Goal: Task Accomplishment & Management: Use online tool/utility

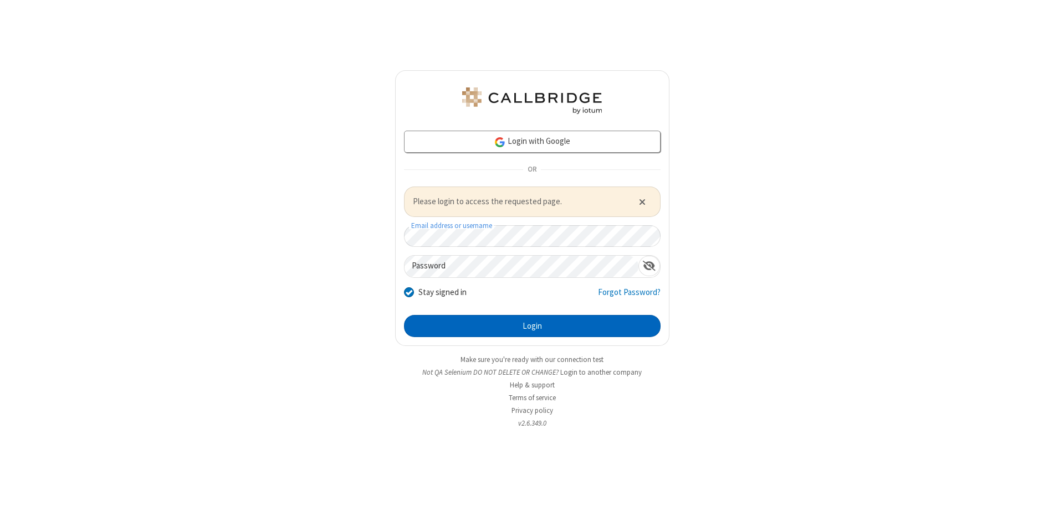
click at [532, 326] on button "Login" at bounding box center [532, 326] width 256 height 22
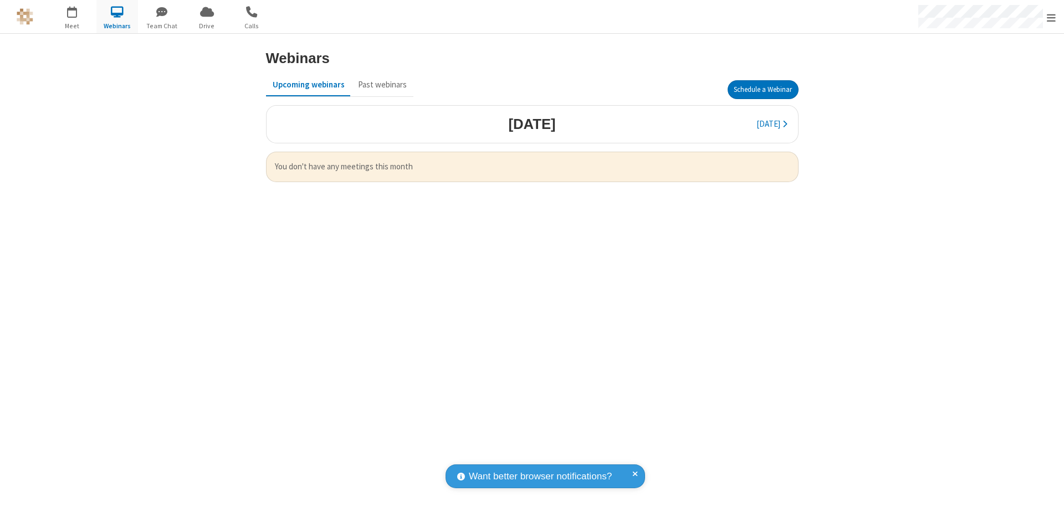
click at [762, 90] on button "Schedule a Webinar" at bounding box center [762, 89] width 71 height 19
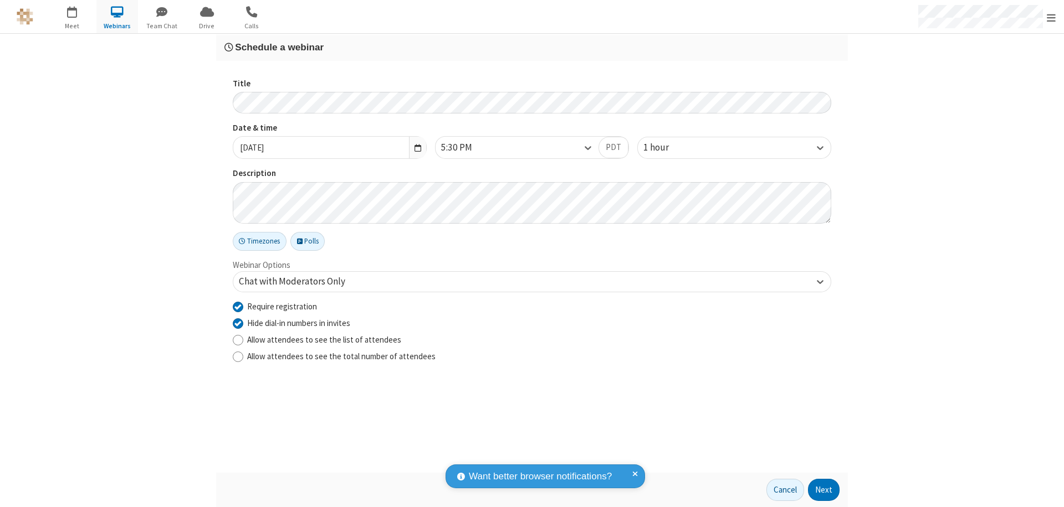
click at [238, 306] on input "Require registration" at bounding box center [238, 307] width 11 height 12
checkbox input "false"
click at [824, 490] on button "Next" at bounding box center [824, 490] width 32 height 22
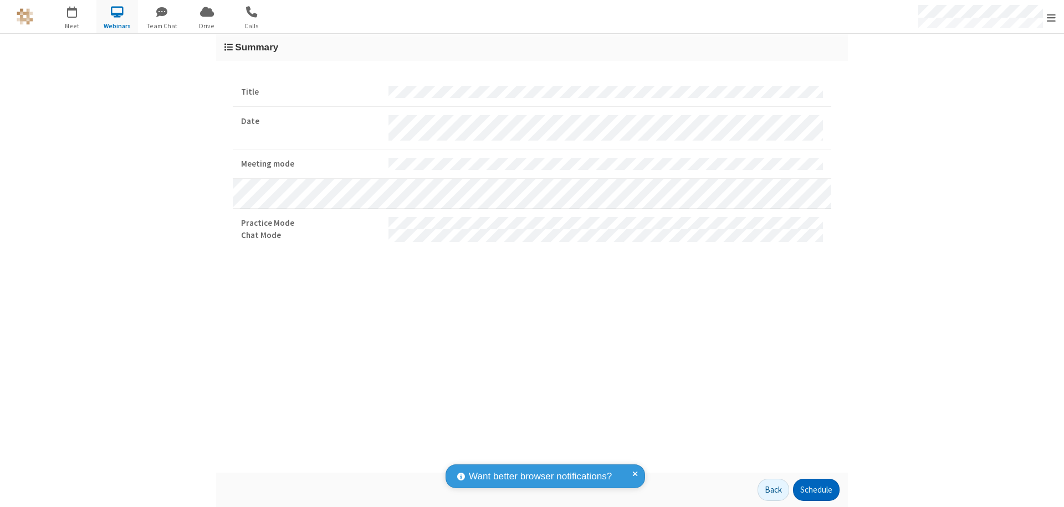
click at [815, 490] on button "Schedule" at bounding box center [816, 490] width 47 height 22
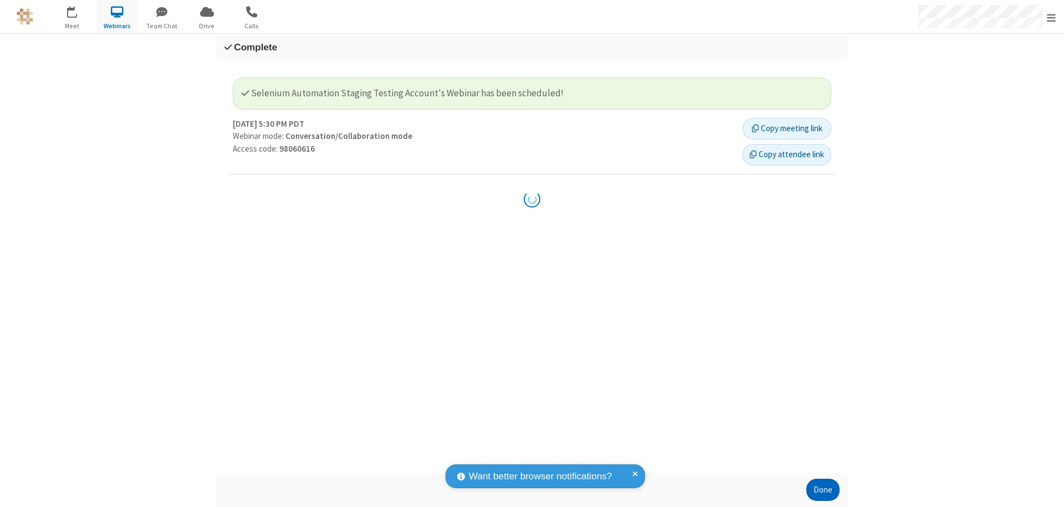
click at [823, 490] on button "Done" at bounding box center [822, 490] width 33 height 22
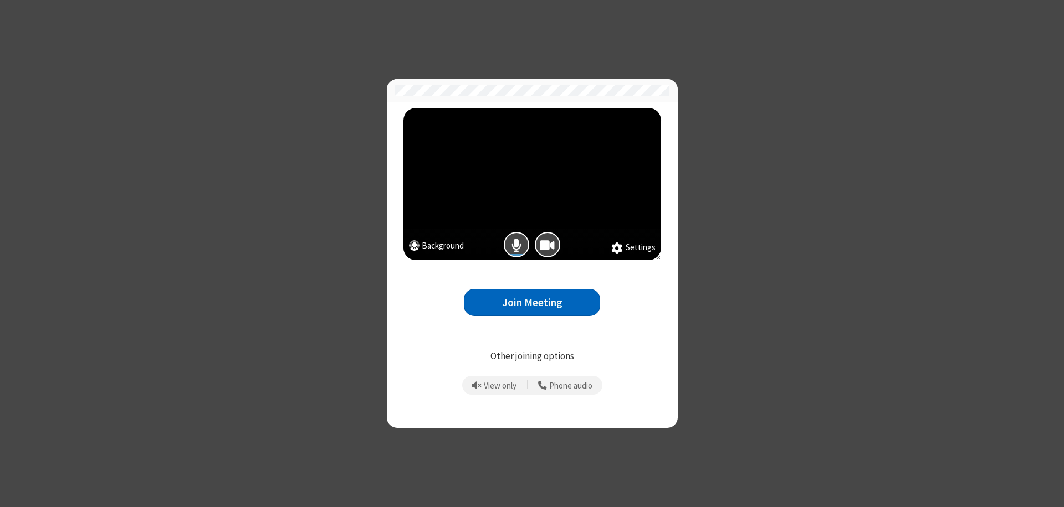
click at [532, 302] on button "Join Meeting" at bounding box center [532, 302] width 136 height 27
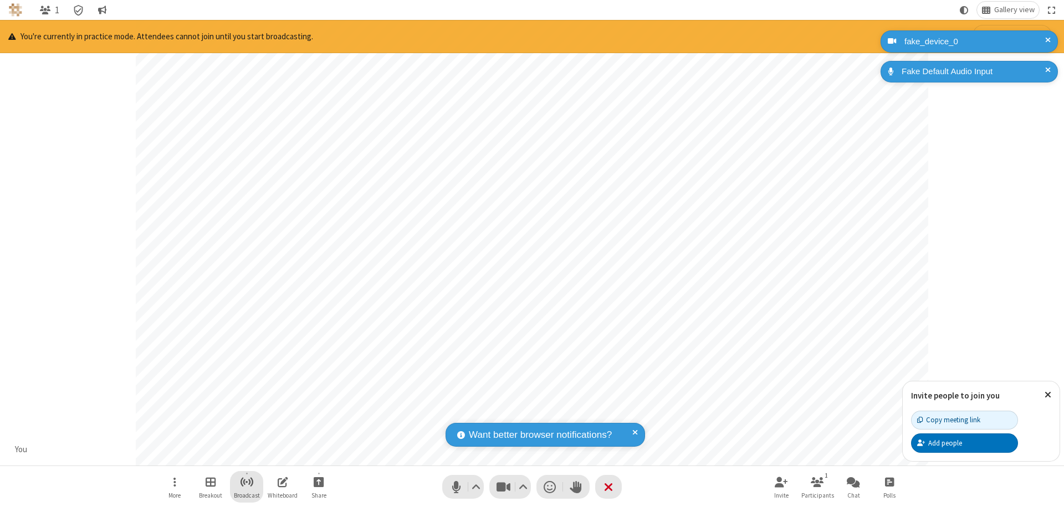
click at [246, 482] on span "Start broadcast" at bounding box center [247, 482] width 14 height 14
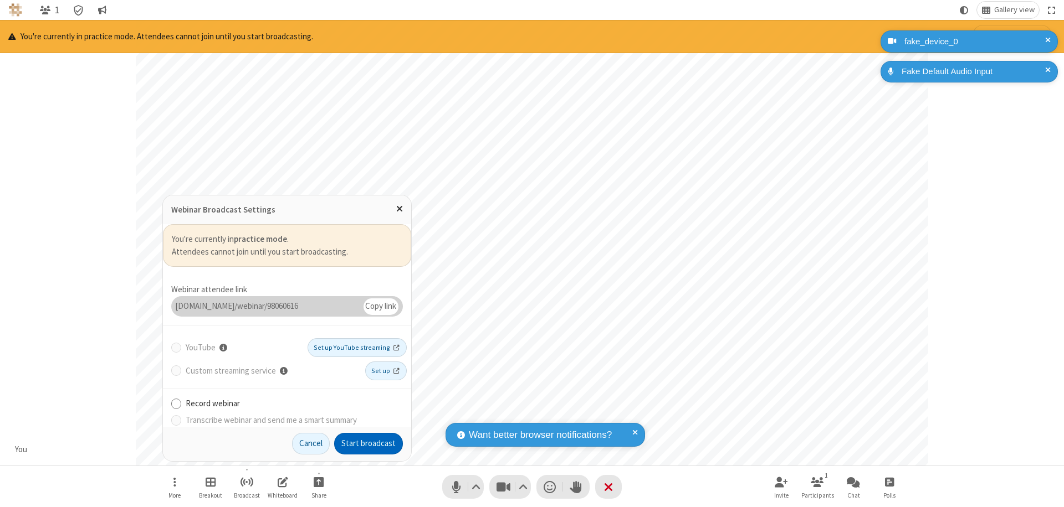
click at [368, 444] on button "Start broadcast" at bounding box center [368, 444] width 69 height 22
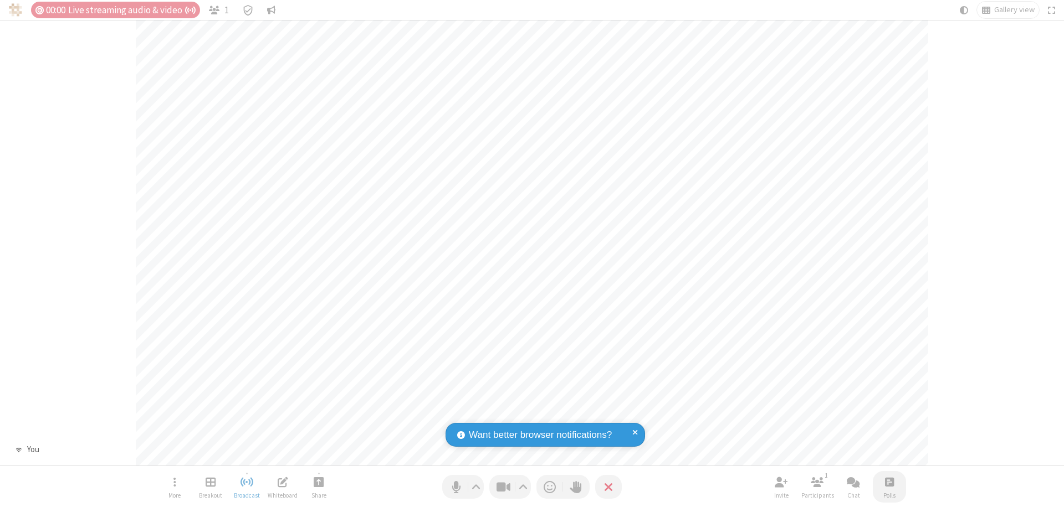
click at [889, 482] on span "Open poll" at bounding box center [889, 482] width 9 height 14
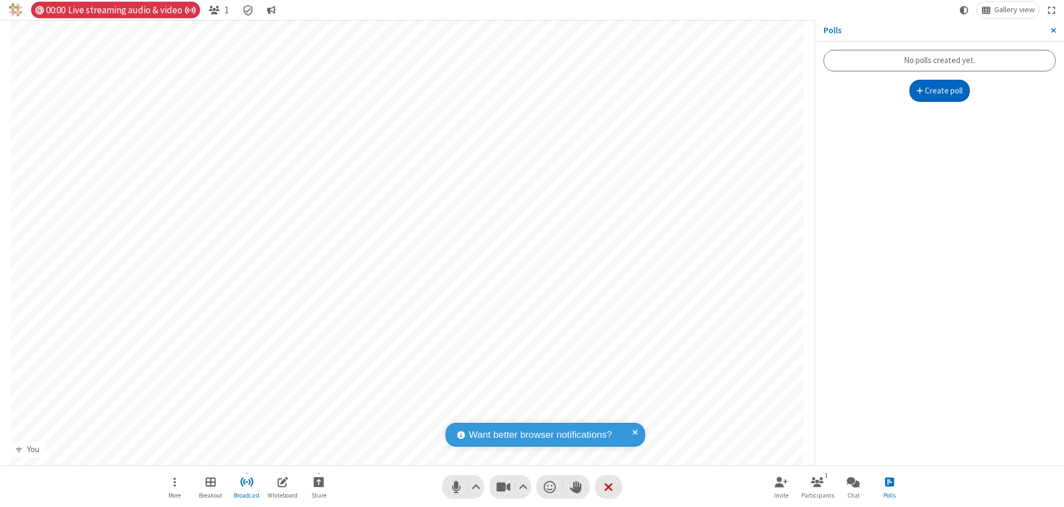
click at [939, 91] on button "Create poll" at bounding box center [939, 91] width 61 height 22
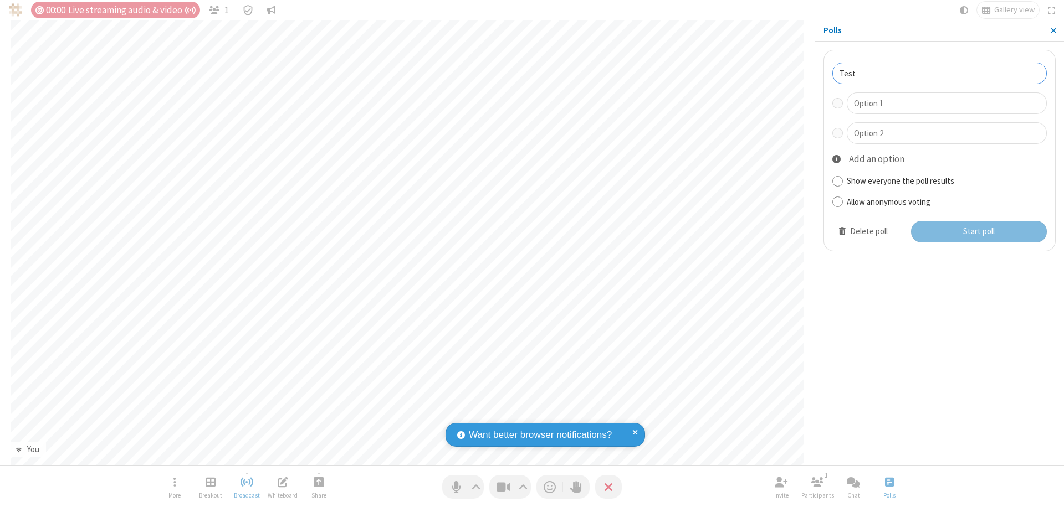
type input "Test"
type input "Yes"
type input "No"
click at [978, 232] on button "Start poll" at bounding box center [979, 232] width 136 height 22
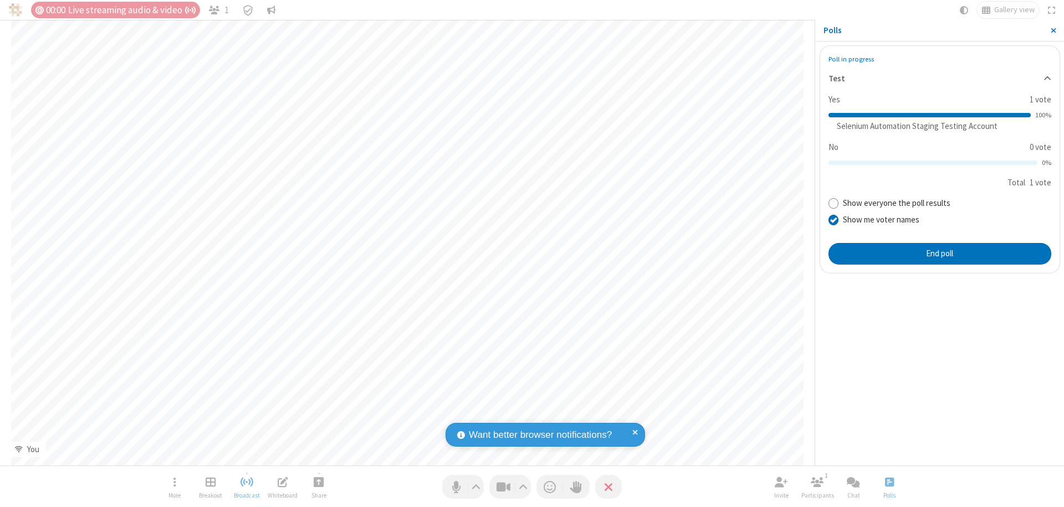
click at [1053, 30] on span "Close sidebar" at bounding box center [1053, 30] width 6 height 9
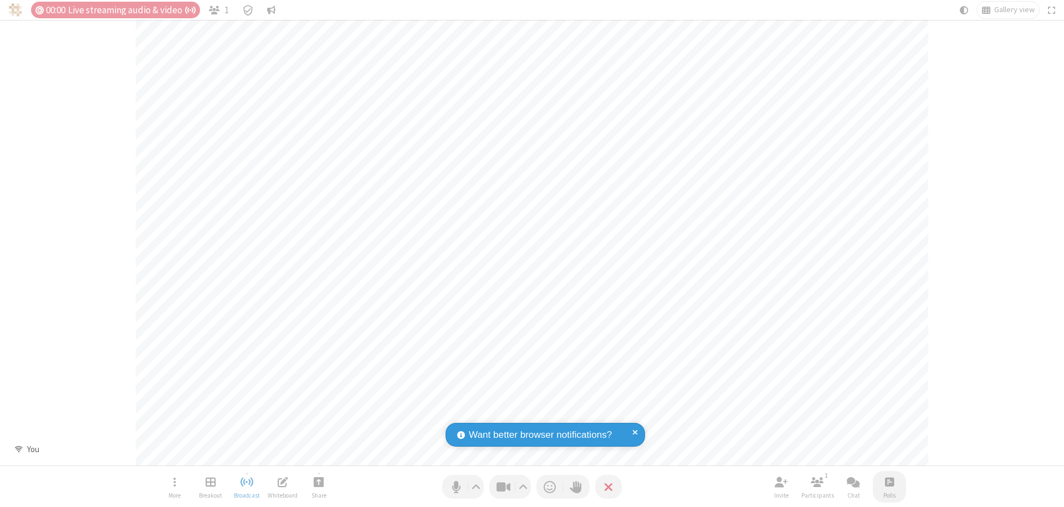
click at [889, 482] on span "Open poll" at bounding box center [889, 482] width 9 height 14
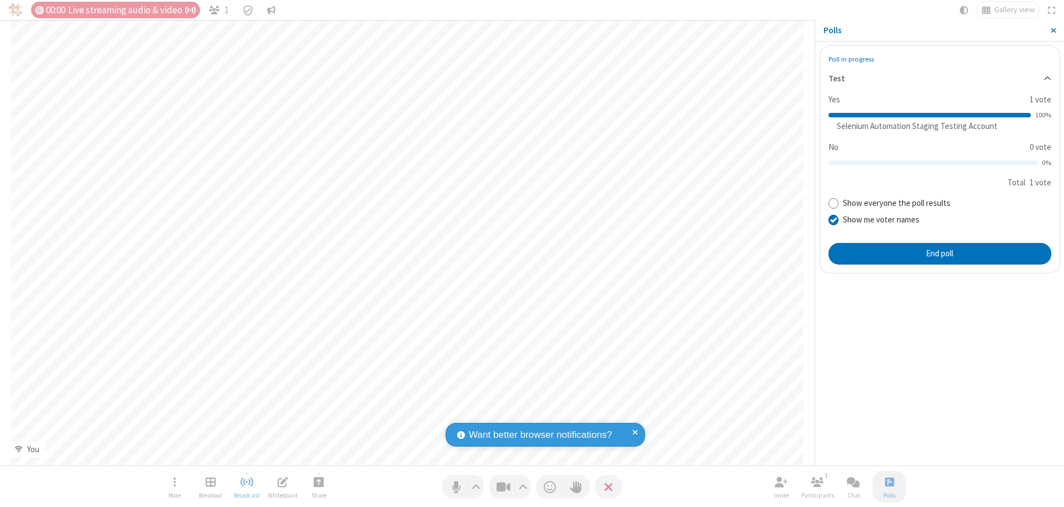
click at [939, 254] on button "End poll" at bounding box center [939, 254] width 223 height 22
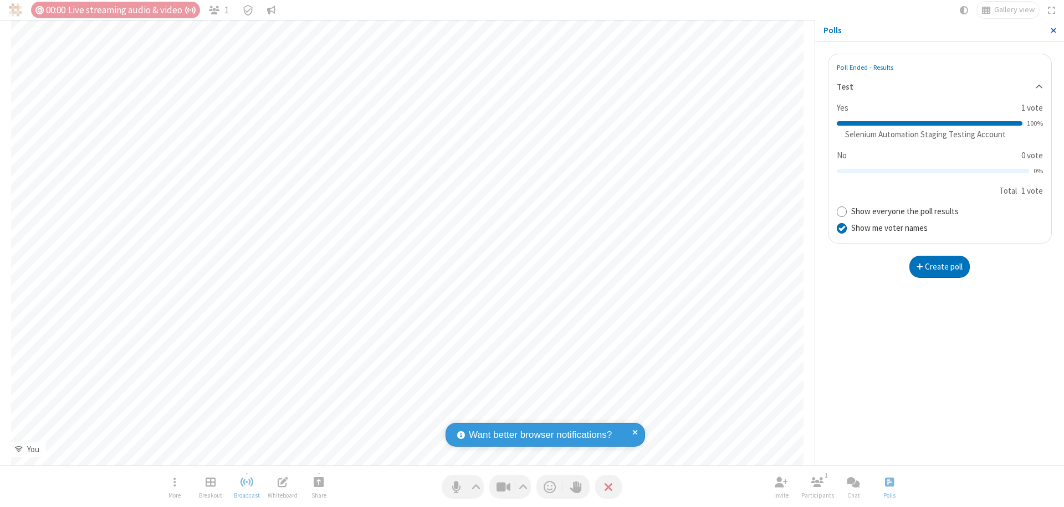
click at [1053, 30] on span "Close sidebar" at bounding box center [1053, 30] width 6 height 9
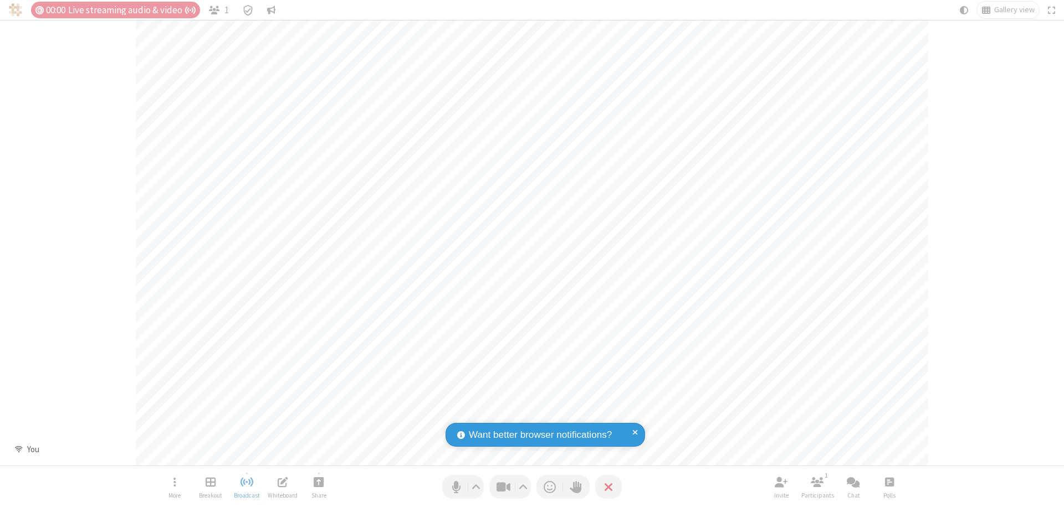
click at [889, 482] on span "Open poll" at bounding box center [889, 482] width 9 height 14
